Goal: Entertainment & Leisure: Consume media (video, audio)

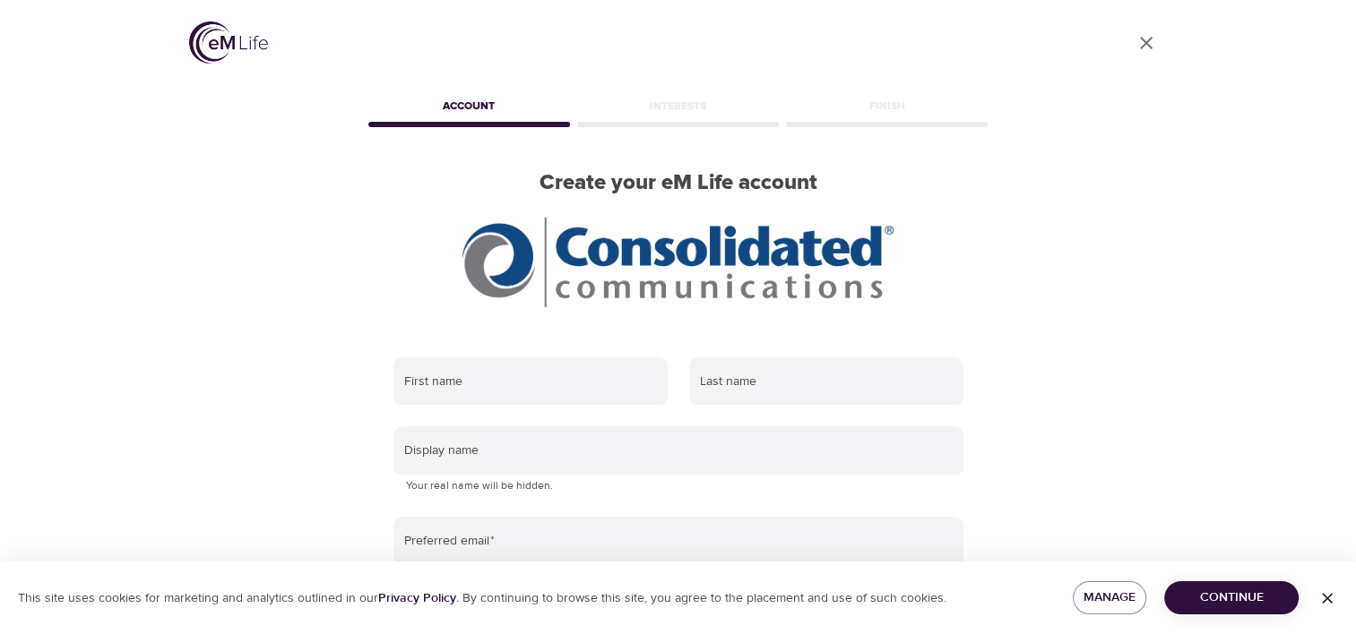
click at [1335, 597] on icon "button" at bounding box center [1327, 599] width 18 height 18
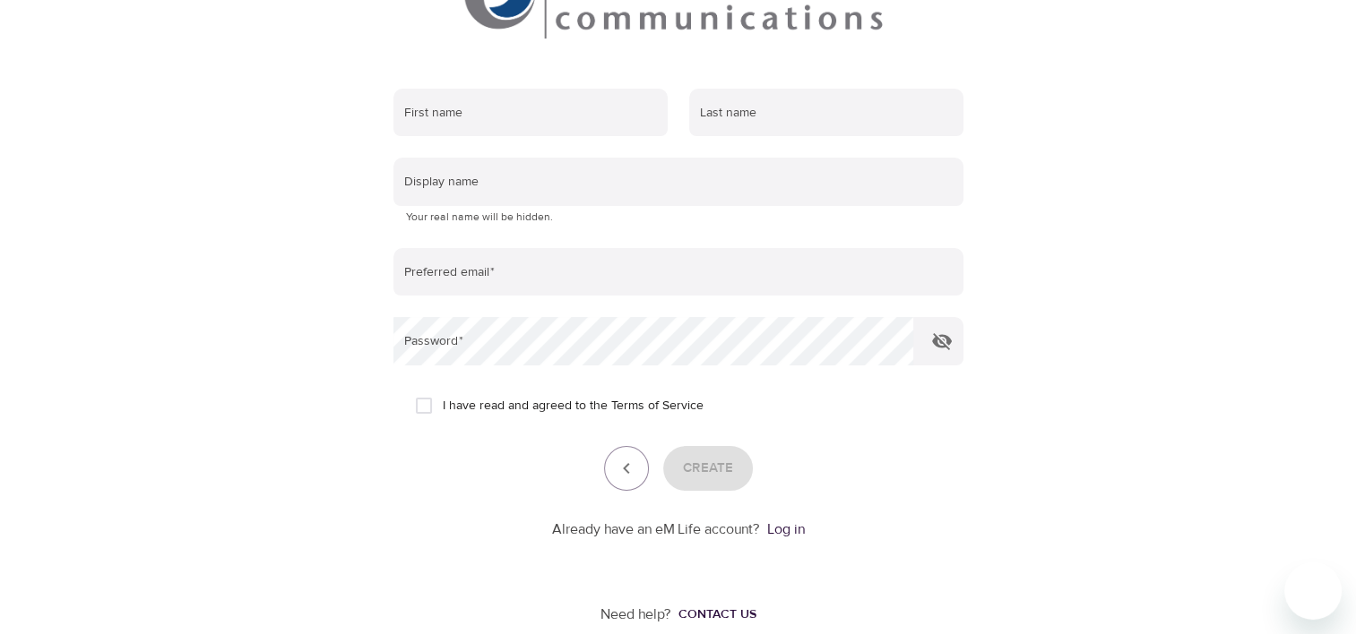
scroll to position [295, 0]
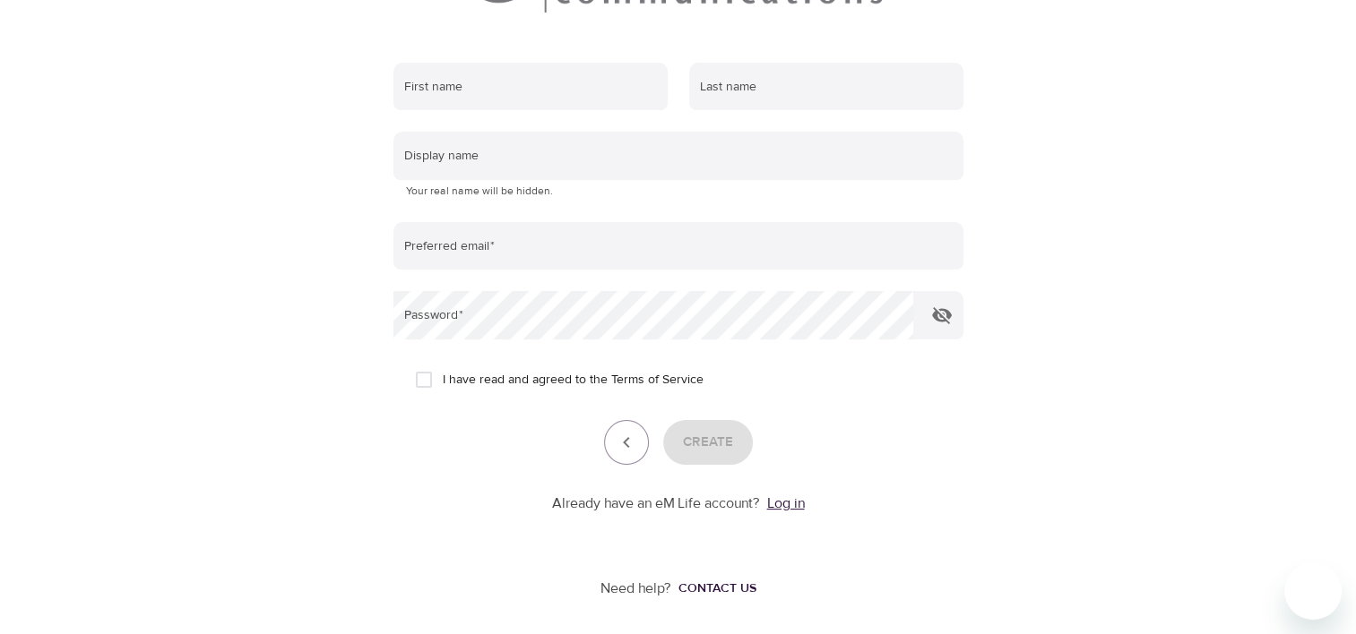
click at [795, 502] on link "Log in" at bounding box center [786, 504] width 38 height 18
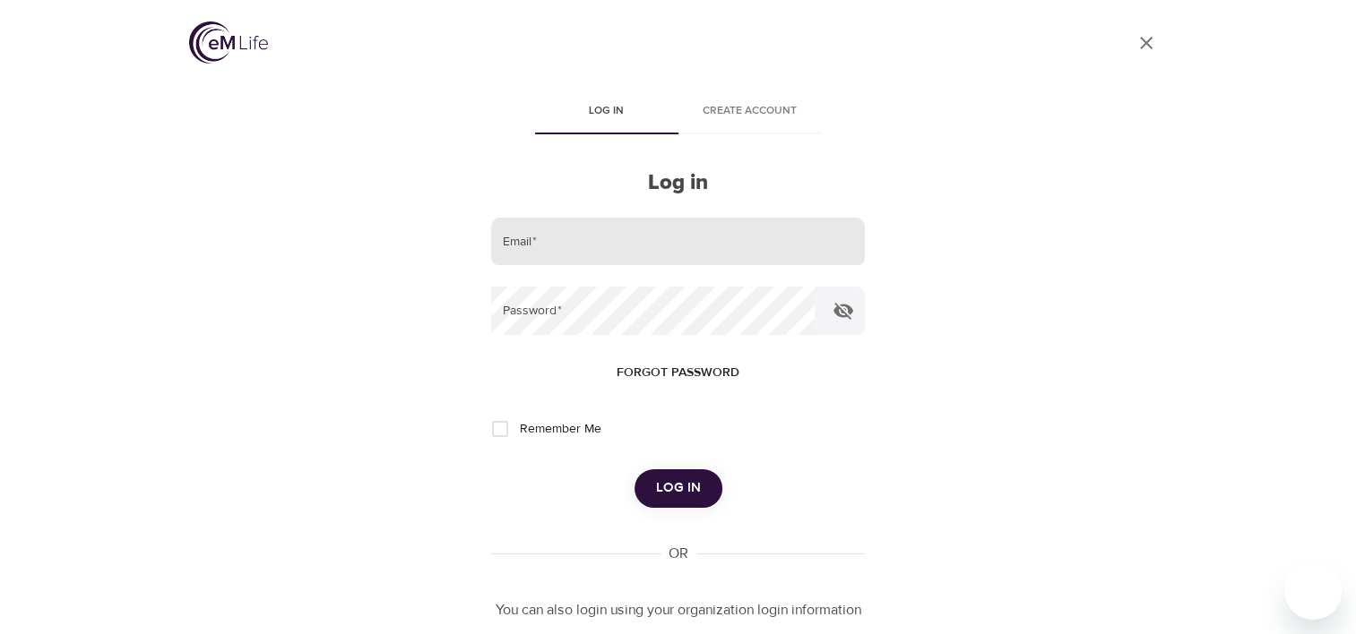
click at [655, 246] on input "email" at bounding box center [677, 242] width 373 height 48
click at [571, 247] on input "email" at bounding box center [677, 242] width 373 height 48
type input "[PERSON_NAME][EMAIL_ADDRESS][PERSON_NAME][DOMAIN_NAME]"
click at [634, 470] on button "Log in" at bounding box center [678, 489] width 88 height 38
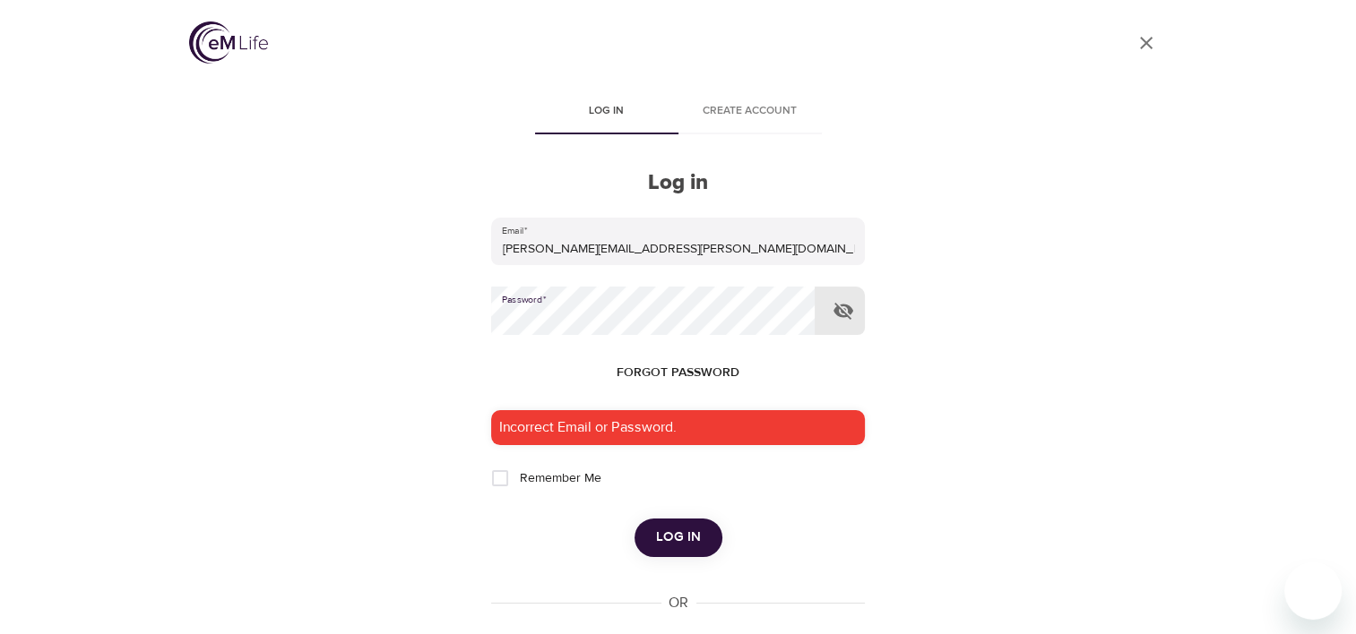
click at [634, 519] on button "Log in" at bounding box center [678, 538] width 88 height 38
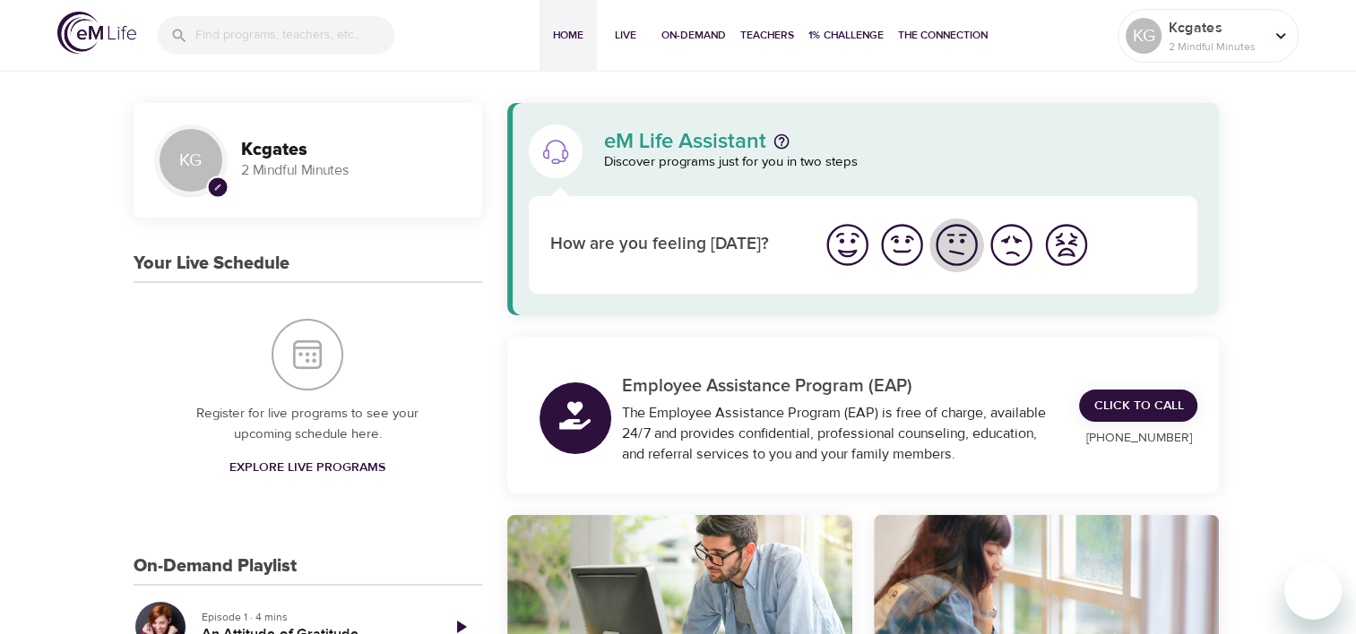
click at [971, 244] on img "I'm feeling ok" at bounding box center [956, 244] width 49 height 49
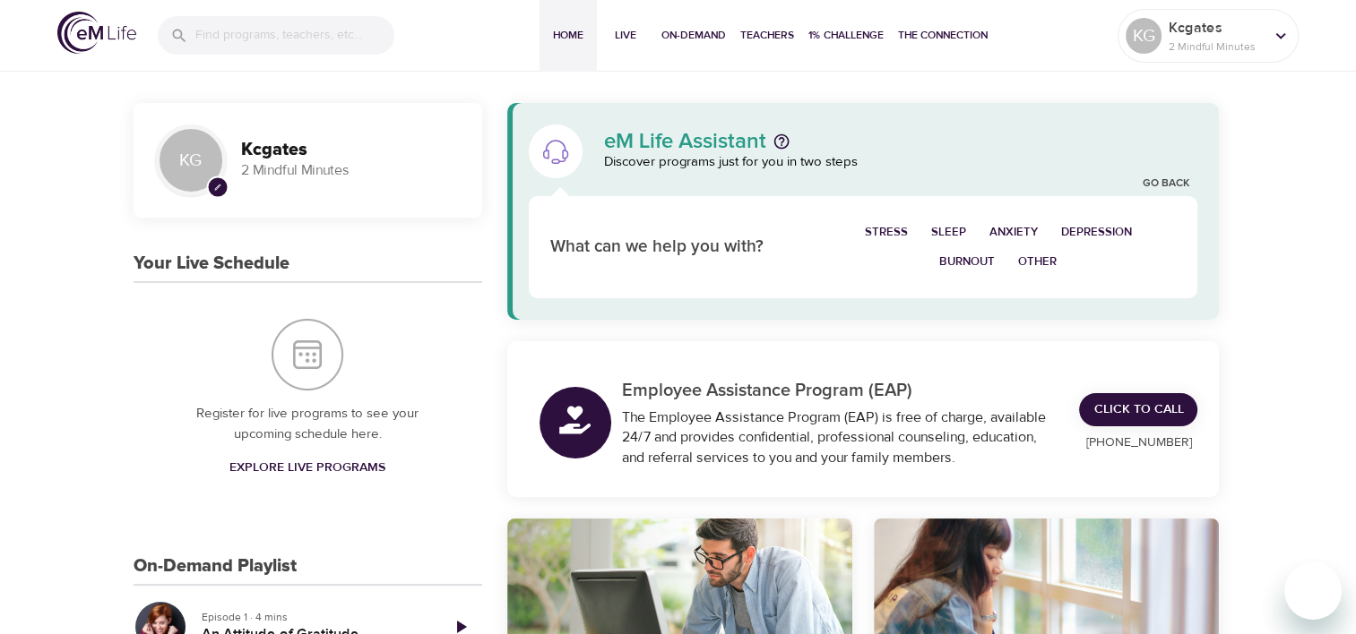
click at [1034, 263] on span "Other" at bounding box center [1037, 262] width 39 height 21
click at [1098, 233] on button "Weight" at bounding box center [1071, 233] width 67 height 30
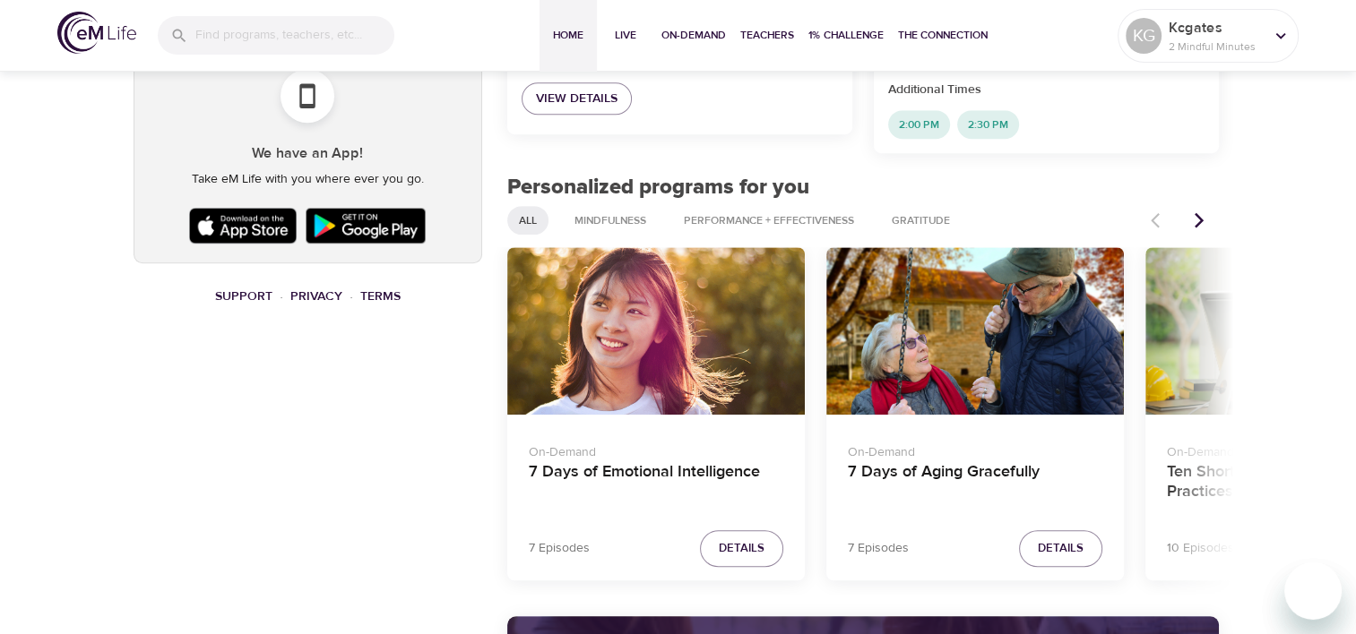
scroll to position [986, 0]
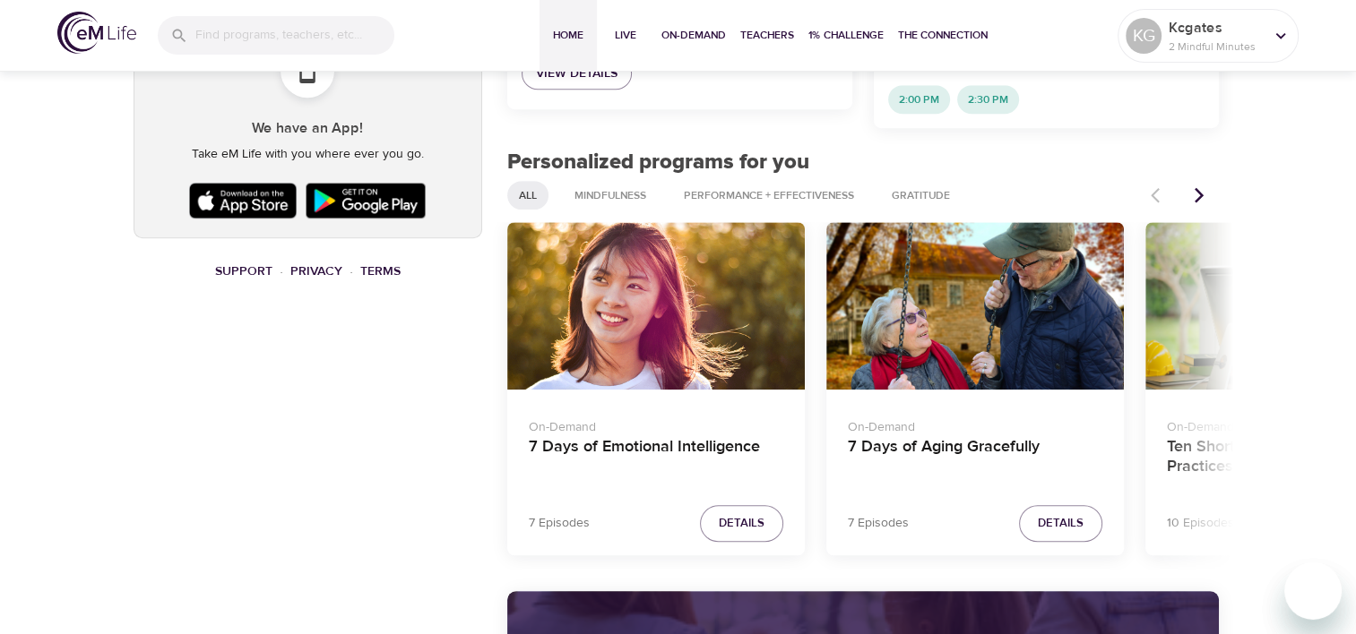
click at [971, 437] on h4 "7 Days of Aging Gracefully" at bounding box center [975, 458] width 255 height 43
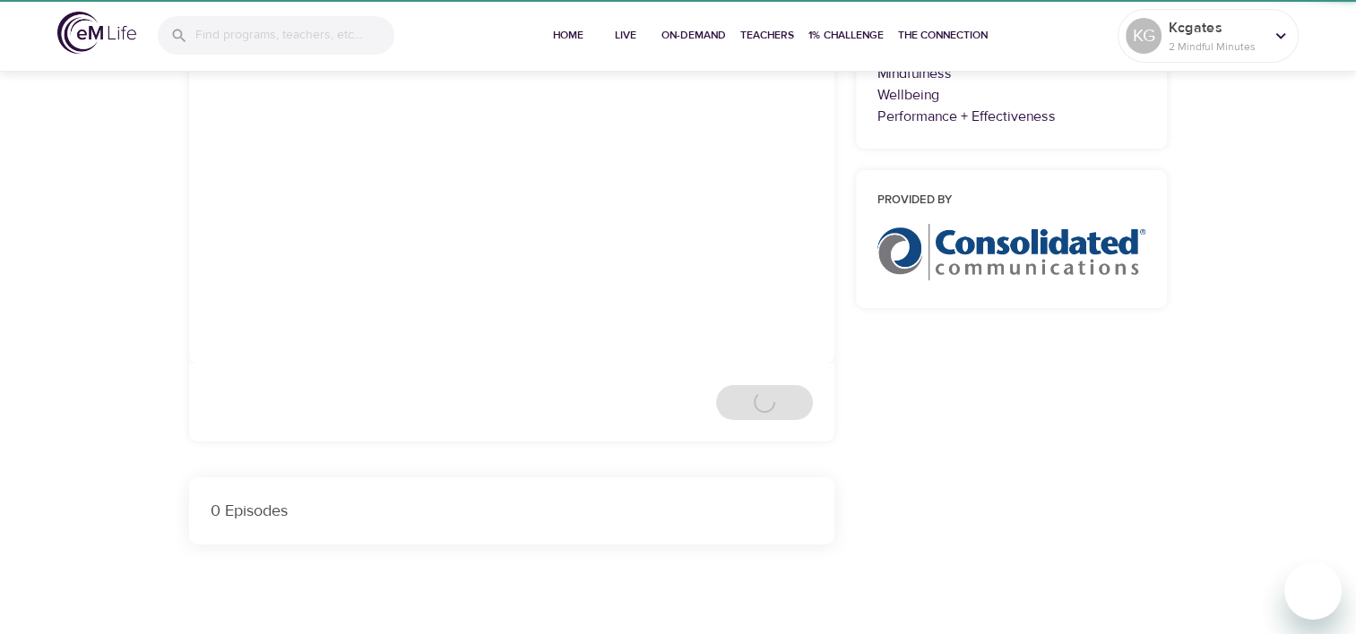
scroll to position [986, 0]
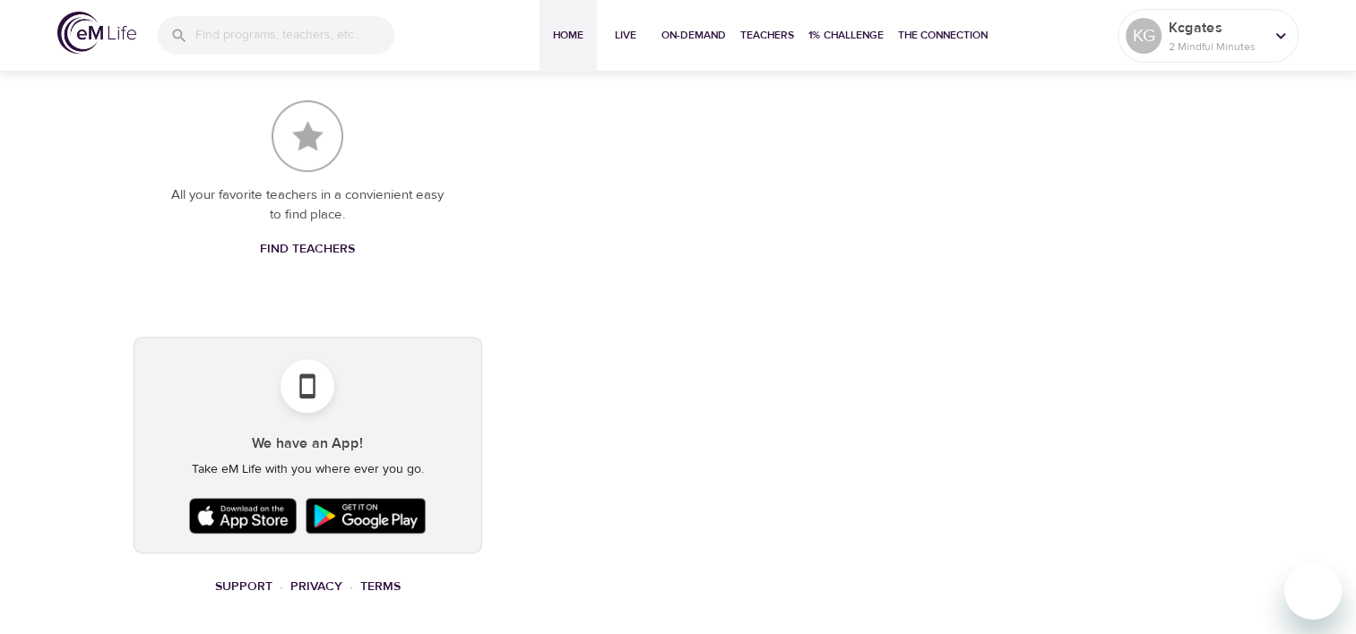
scroll to position [986, 0]
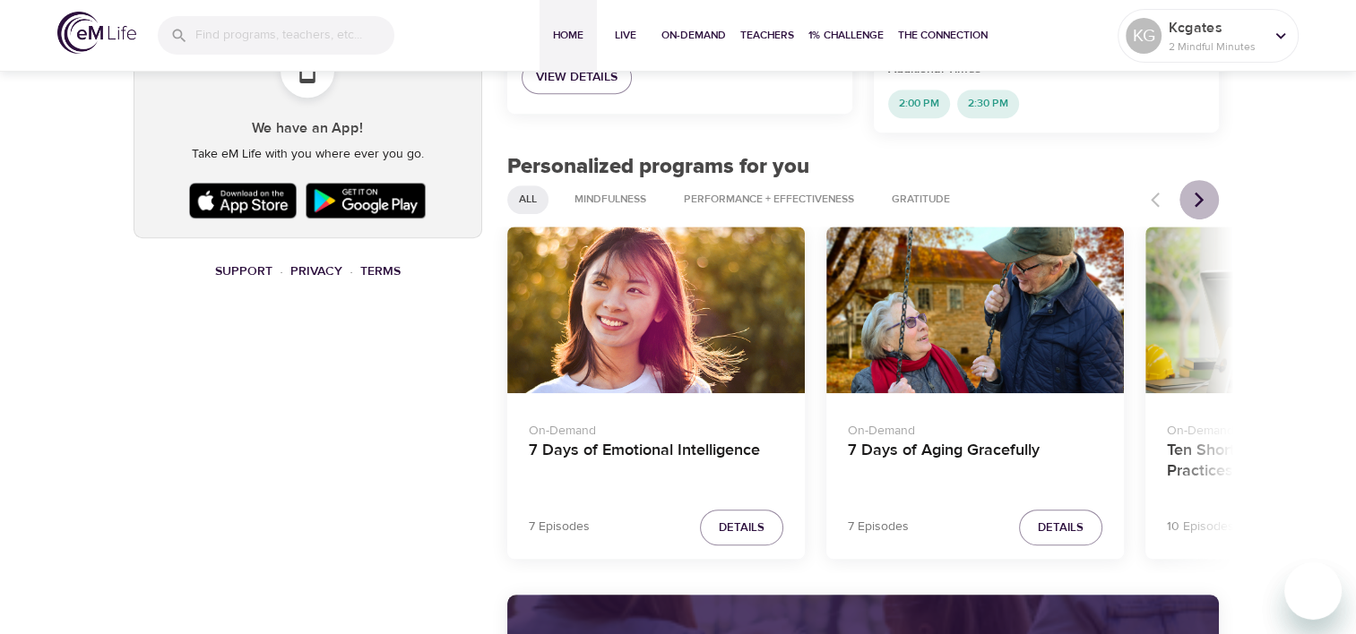
click at [1201, 192] on icon "Next items" at bounding box center [1199, 199] width 9 height 15
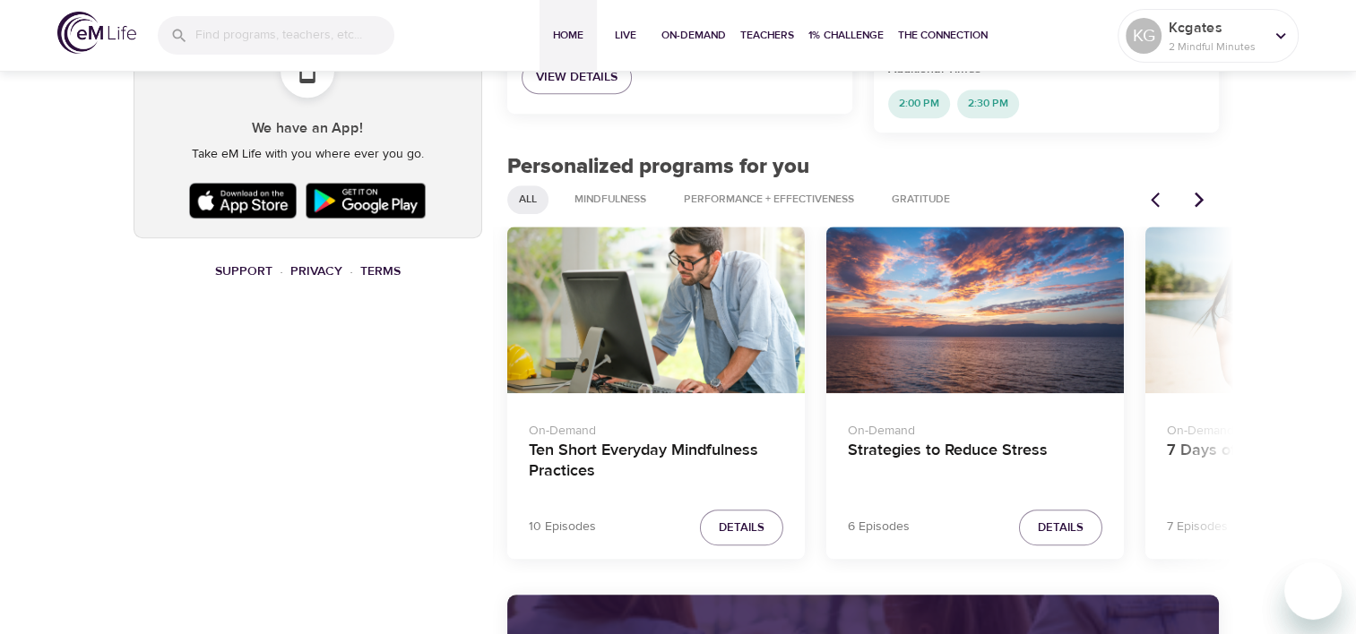
click at [1202, 191] on icon "Next items" at bounding box center [1199, 200] width 18 height 18
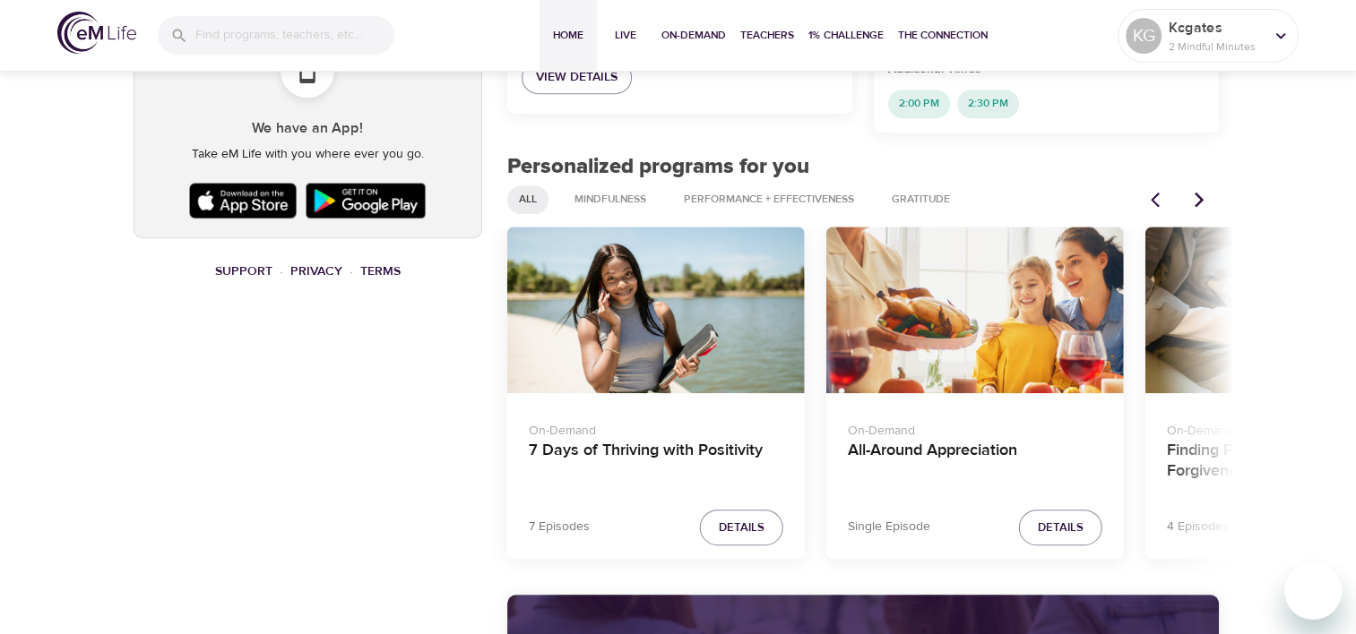
click at [979, 316] on div "All-Around Appreciation" at bounding box center [975, 311] width 298 height 168
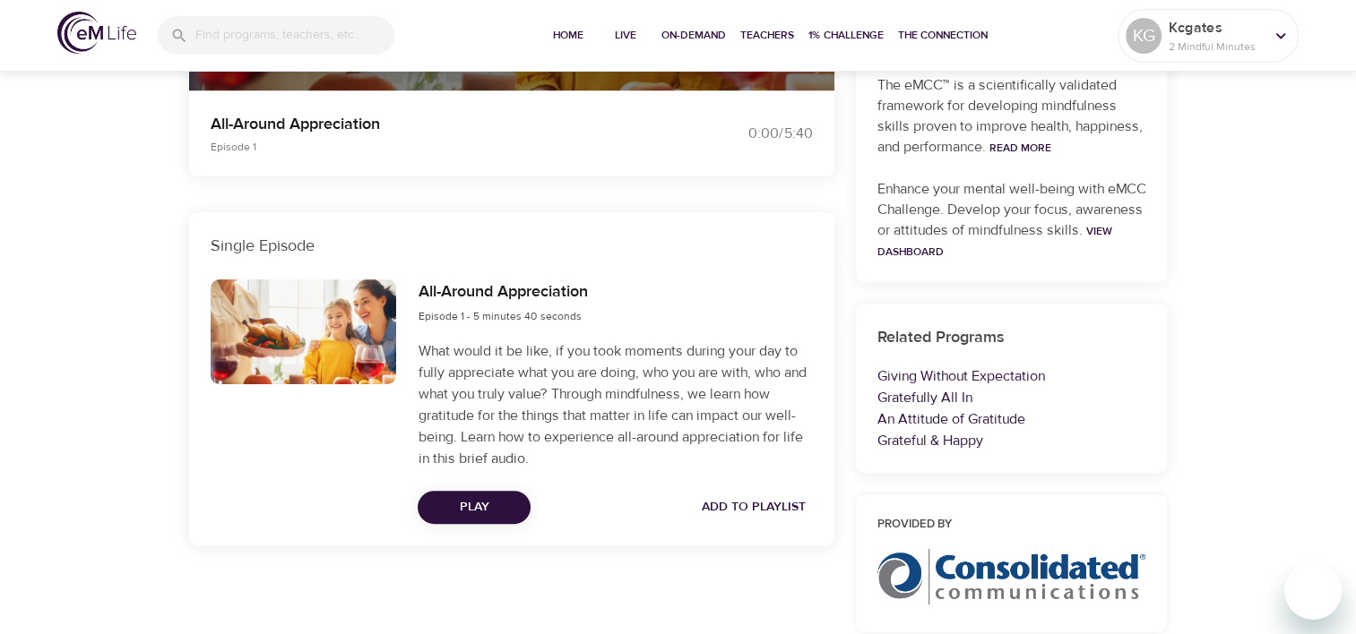
scroll to position [580, 0]
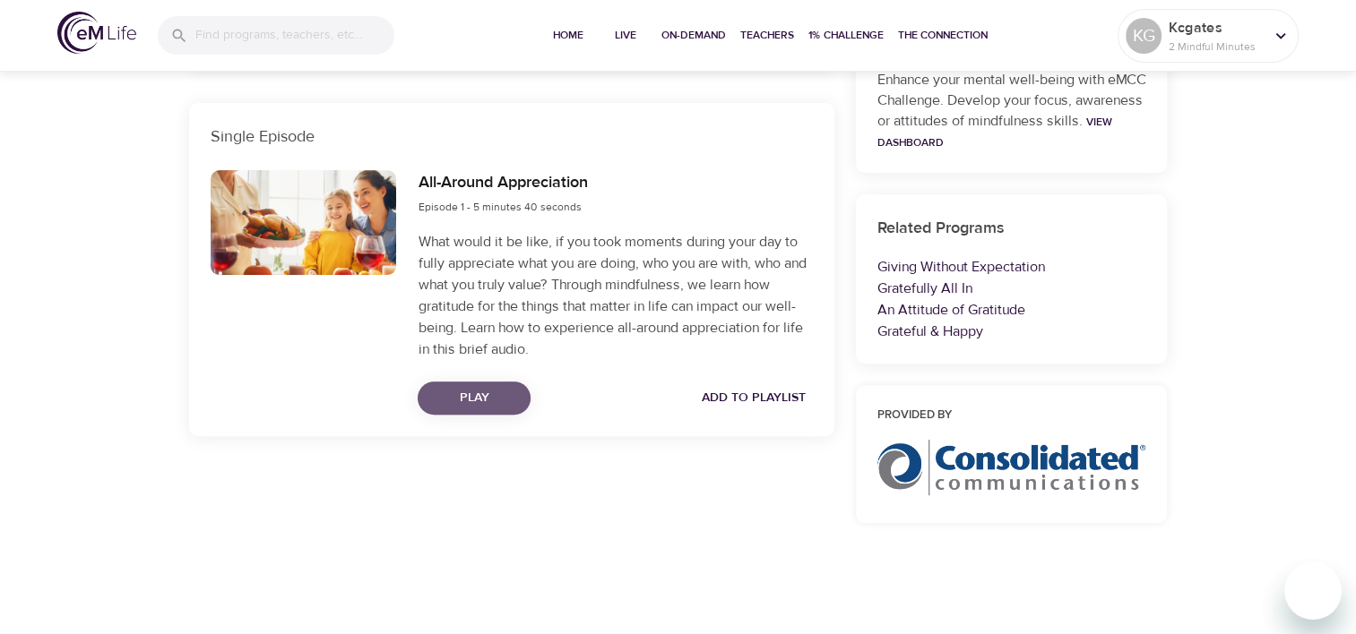
click at [460, 398] on span "Play" at bounding box center [474, 398] width 84 height 22
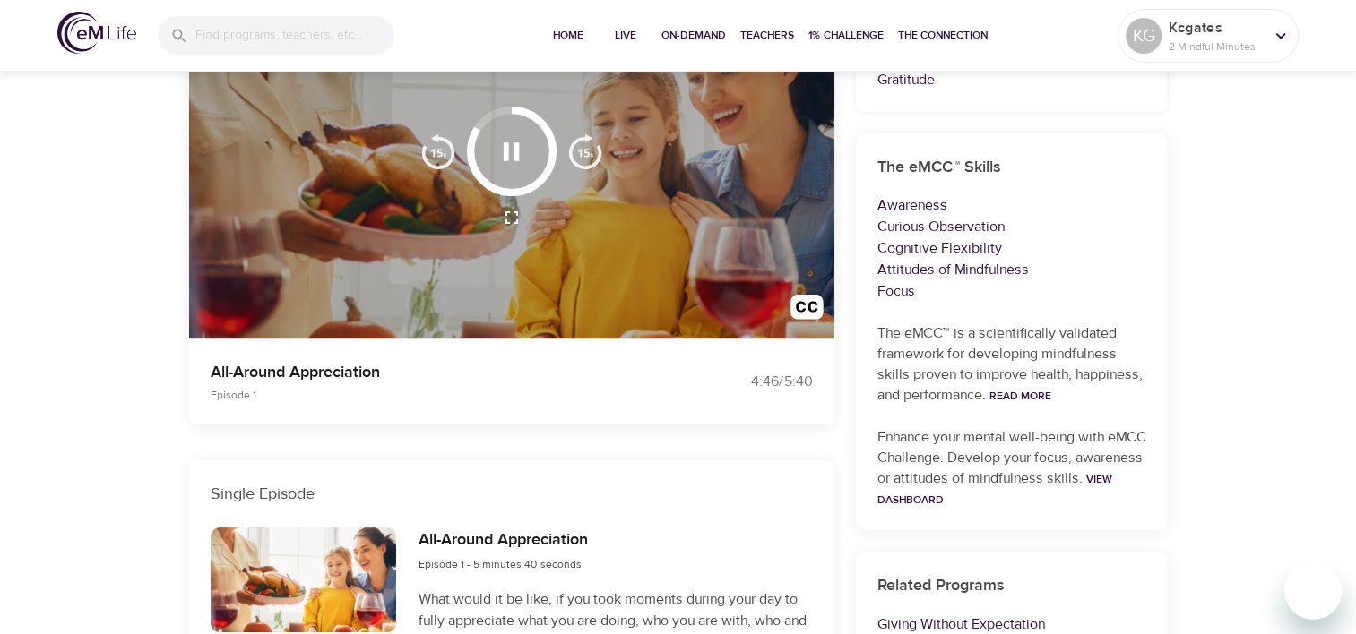
scroll to position [358, 0]
